Goal: Task Accomplishment & Management: Use online tool/utility

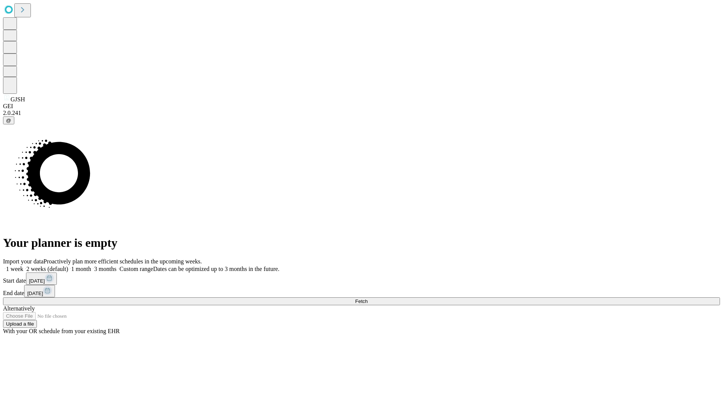
click at [368, 298] on span "Fetch" at bounding box center [361, 301] width 12 height 6
